Goal: Task Accomplishment & Management: Manage account settings

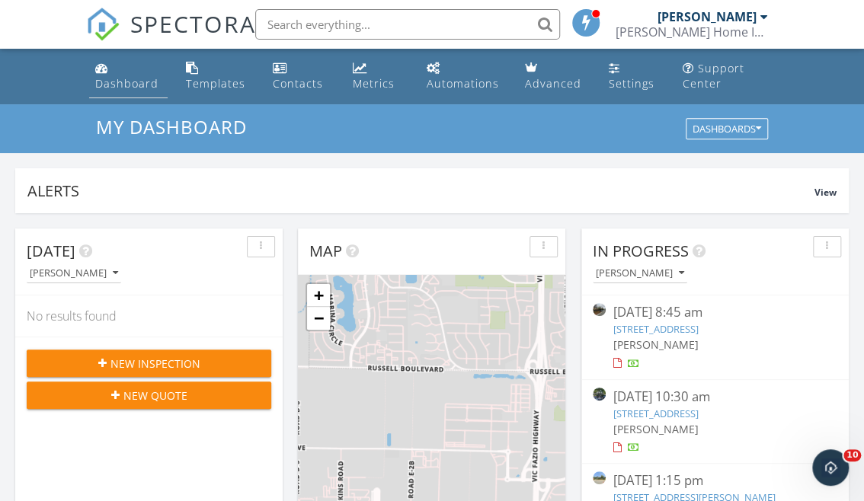
click at [116, 81] on div "Dashboard" at bounding box center [126, 83] width 63 height 14
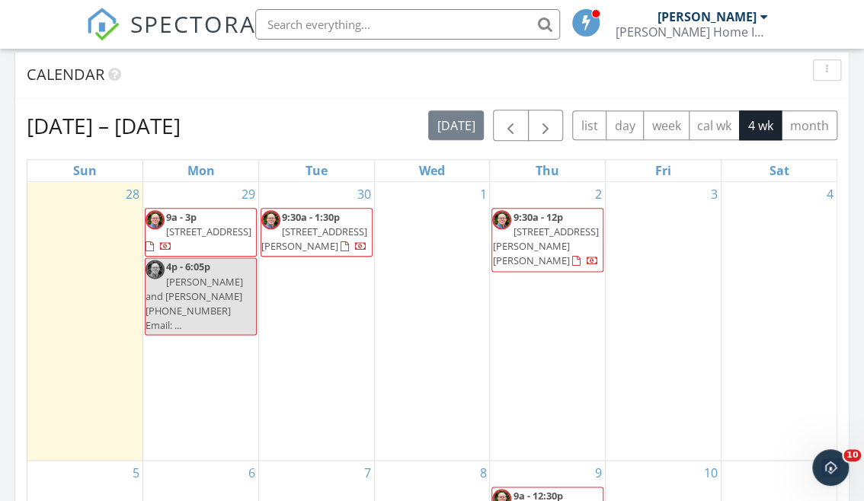
scroll to position [625, 0]
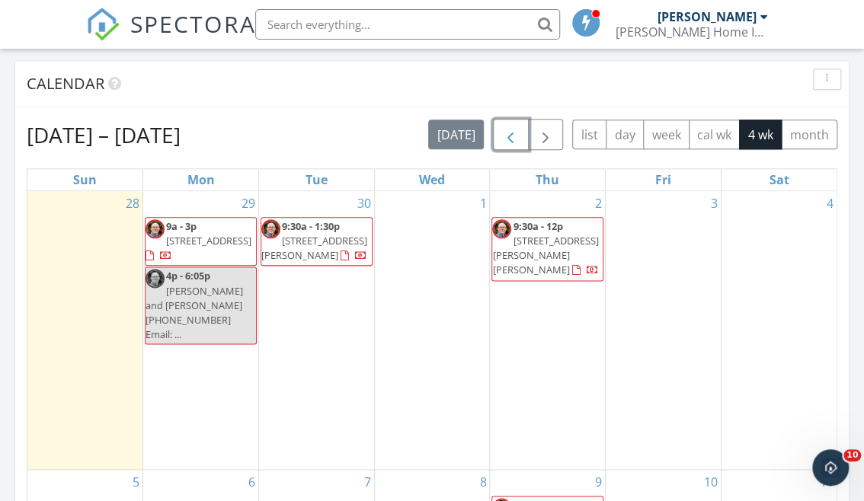
click at [510, 132] on span "button" at bounding box center [510, 135] width 18 height 18
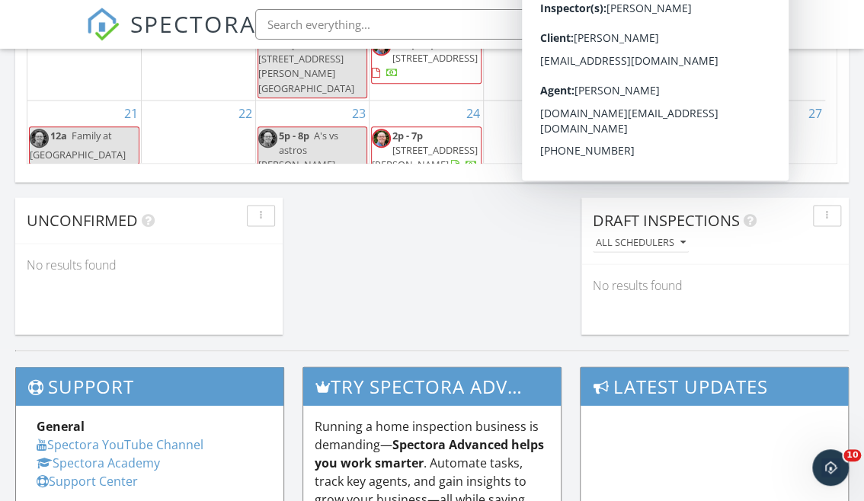
scroll to position [1252, 0]
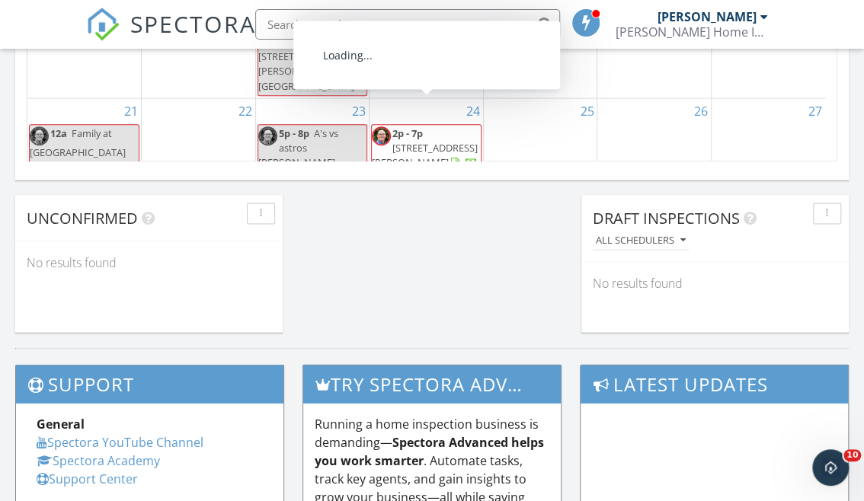
click at [469, 145] on span "2p - 7p 3591 Brookdale Dr, Santa Clara 95051" at bounding box center [426, 149] width 109 height 45
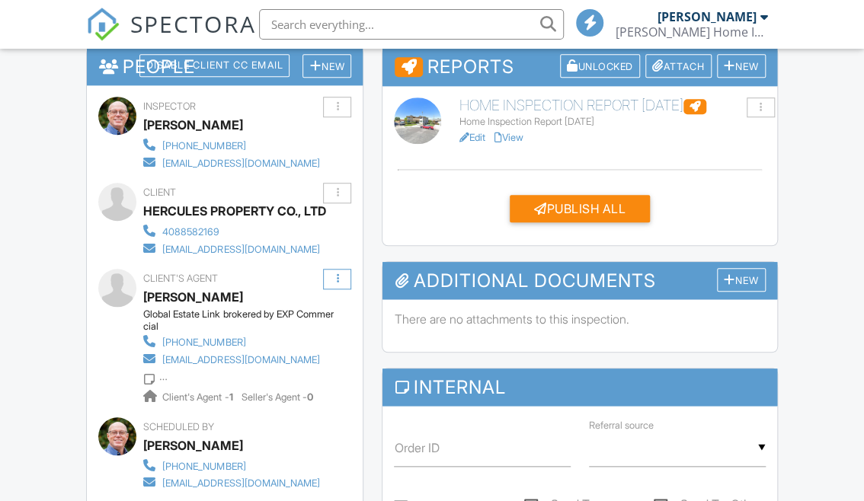
scroll to position [415, 0]
click at [346, 280] on div at bounding box center [337, 279] width 28 height 21
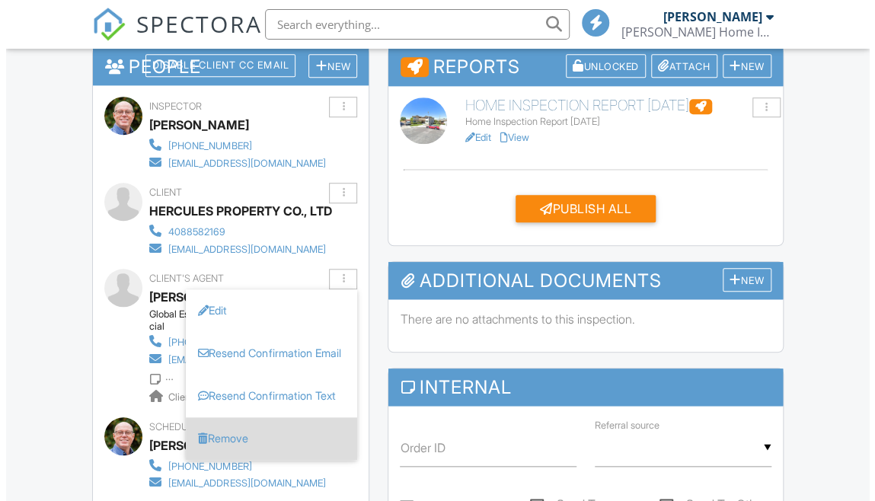
scroll to position [0, 0]
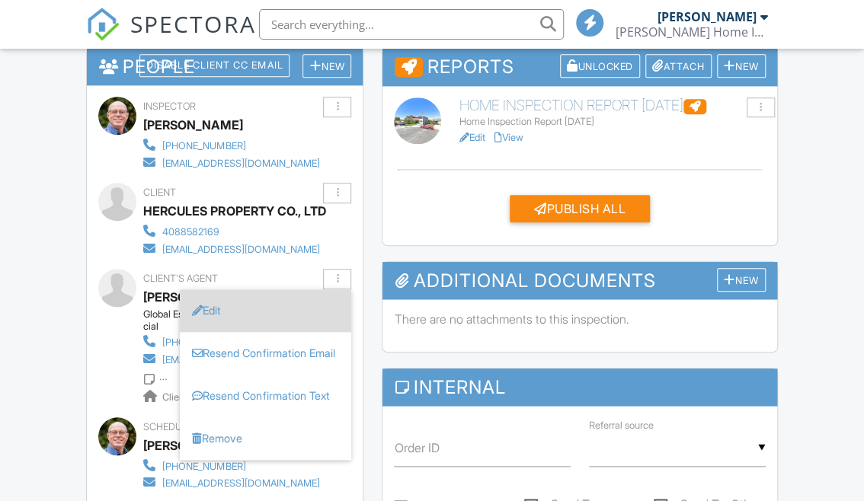
click at [254, 316] on li "Edit" at bounding box center [265, 311] width 171 height 43
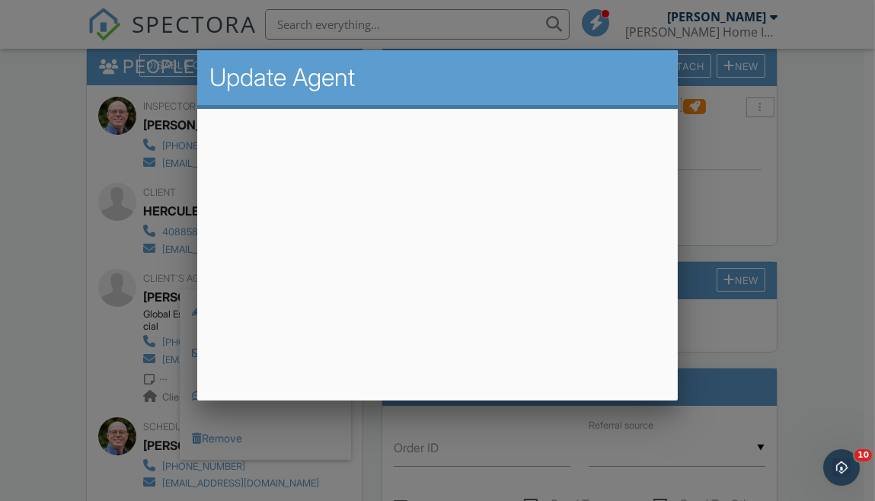
click at [757, 206] on div at bounding box center [437, 237] width 875 height 627
